Goal: Check status: Check status

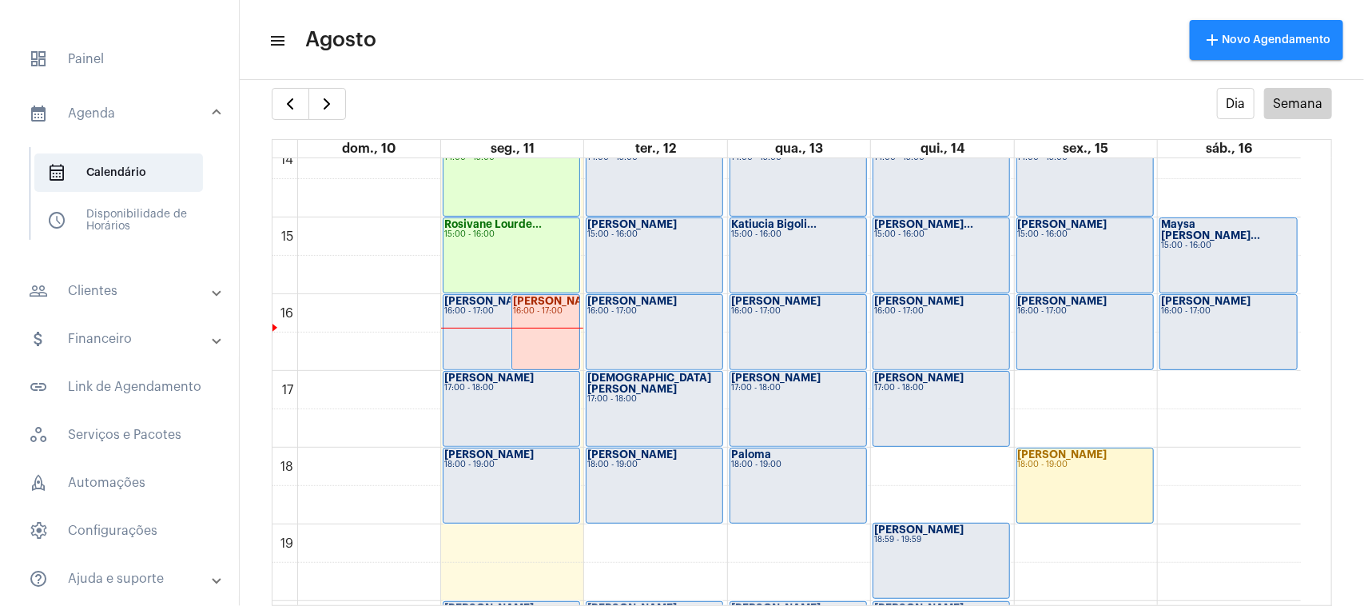
scroll to position [1199, 0]
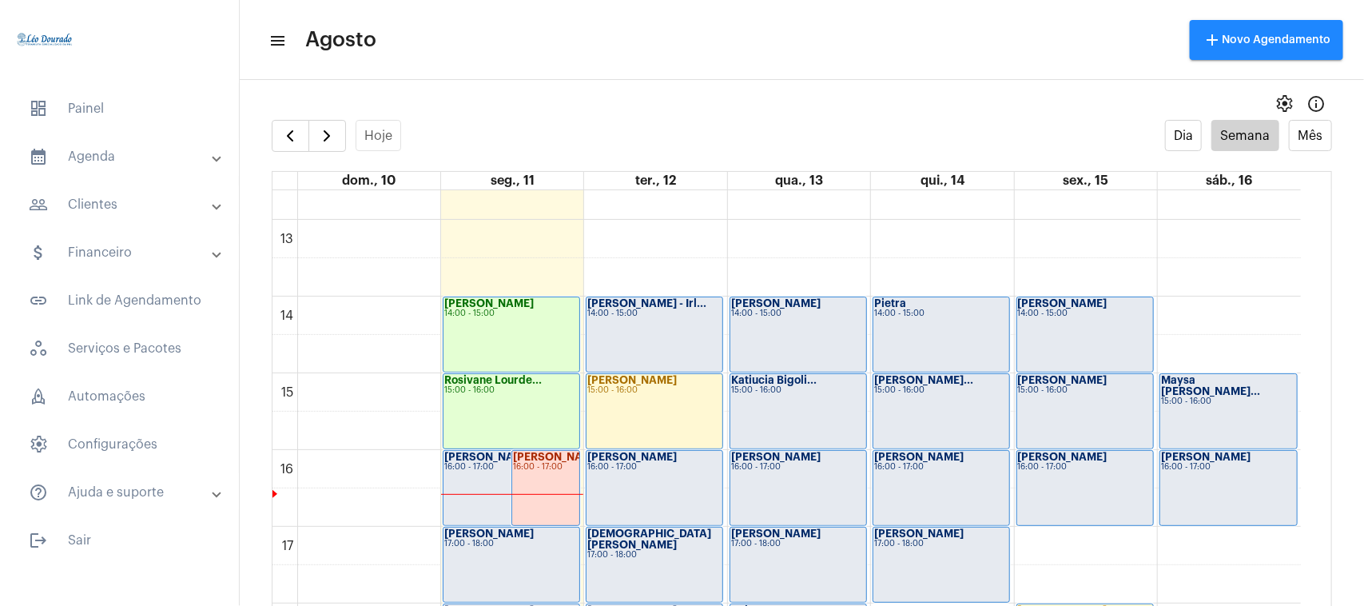
scroll to position [993, 0]
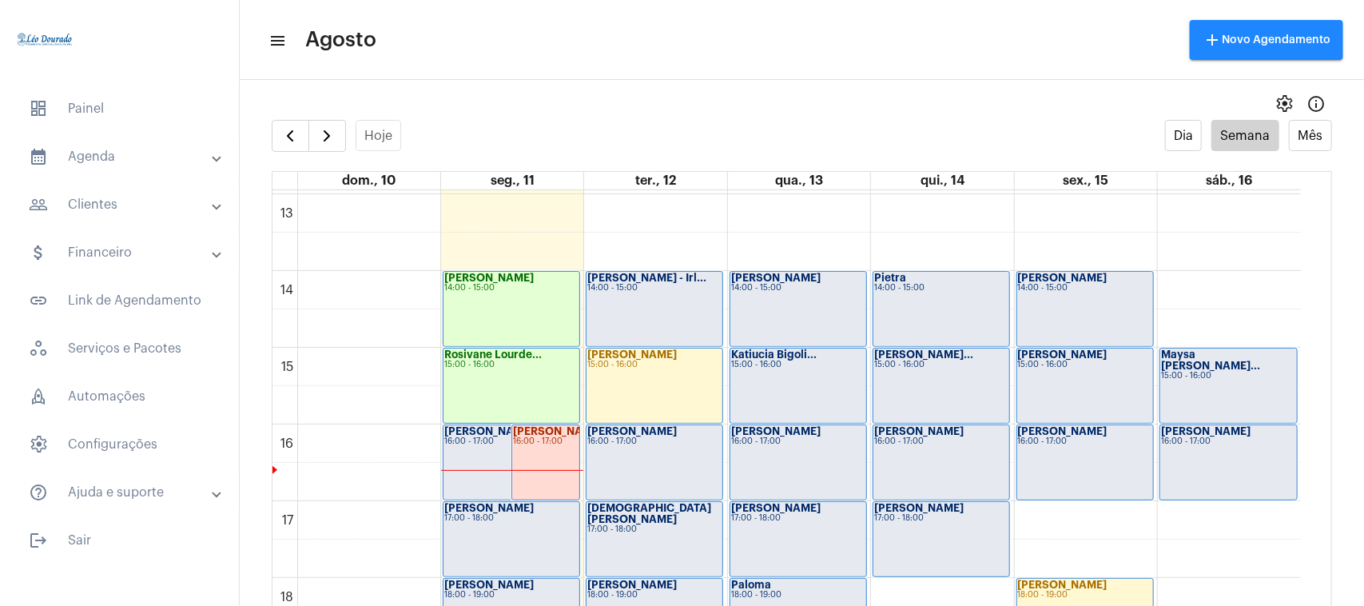
click at [480, 565] on div "[PERSON_NAME] 17:00 - 18:00" at bounding box center [512, 539] width 136 height 74
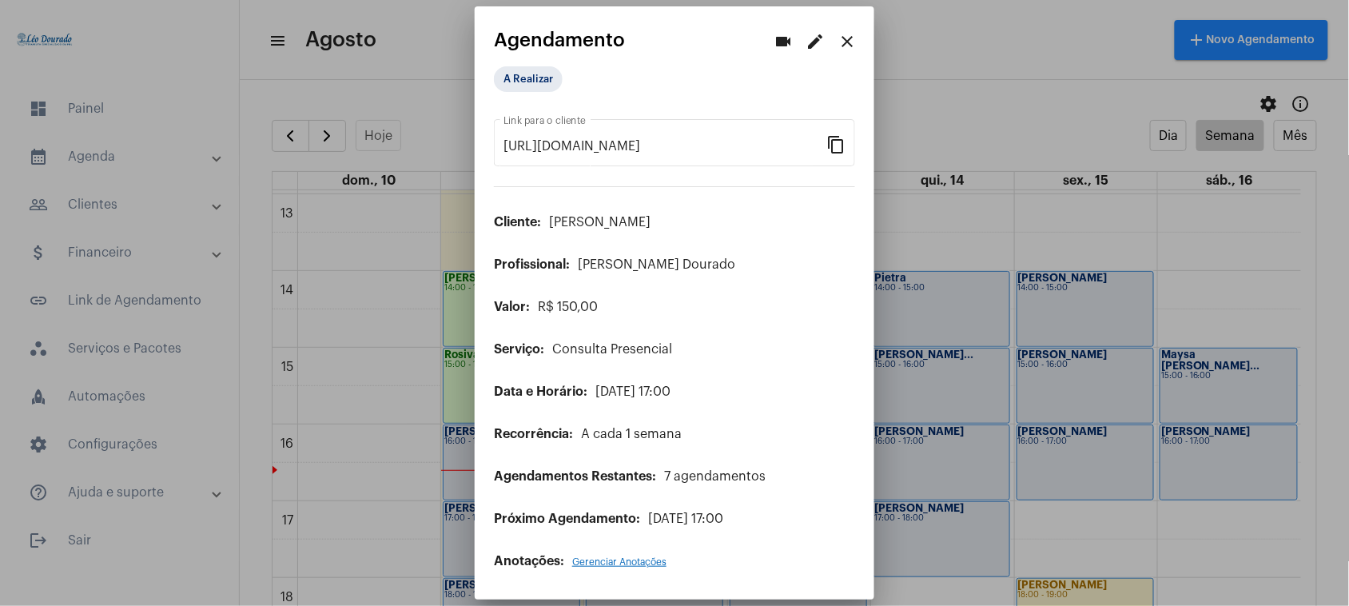
click at [853, 42] on mat-icon "close" at bounding box center [846, 41] width 19 height 19
